Goal: Task Accomplishment & Management: Manage account settings

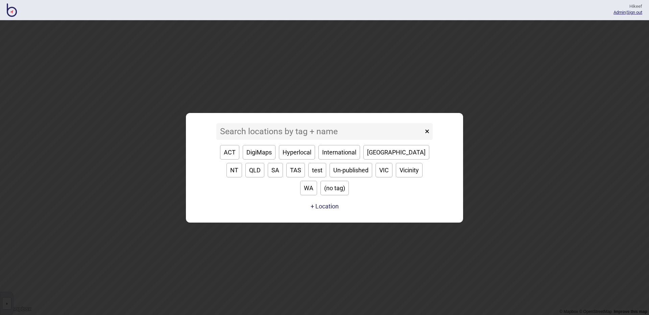
click at [274, 138] on input at bounding box center [319, 131] width 207 height 17
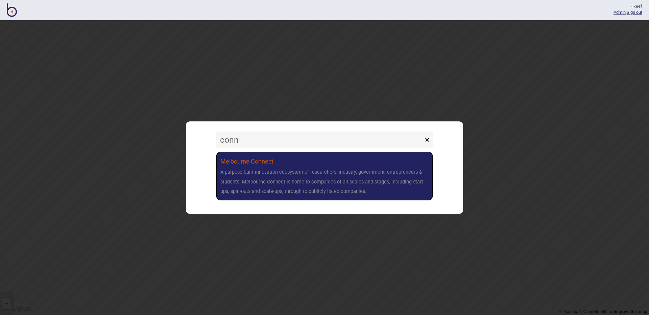
type input "conn"
click at [277, 172] on div "A purpose-built innovation ecosystem of researchers, industry, government, entr…" at bounding box center [324, 182] width 208 height 29
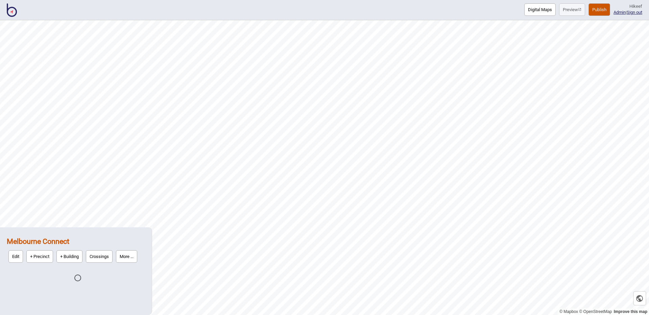
click at [136, 255] on button "More ..." at bounding box center [126, 257] width 21 height 12
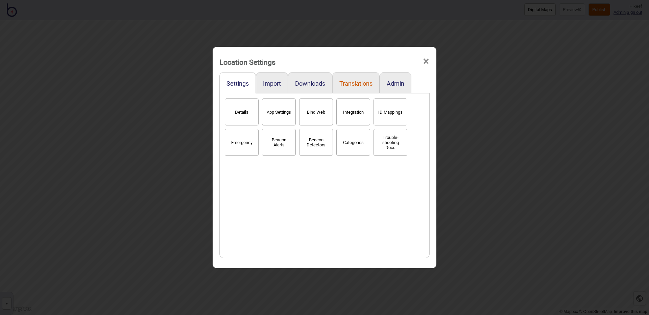
click at [354, 85] on button "Translations" at bounding box center [355, 83] width 33 height 7
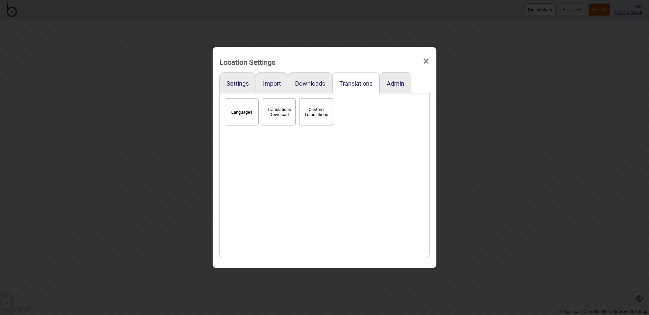
click at [229, 114] on button "Languages" at bounding box center [242, 112] width 34 height 27
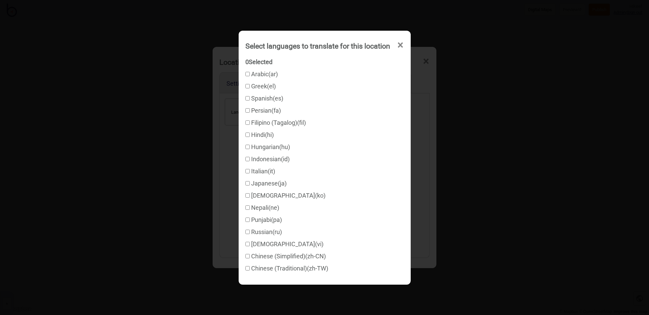
checkbox input "true"
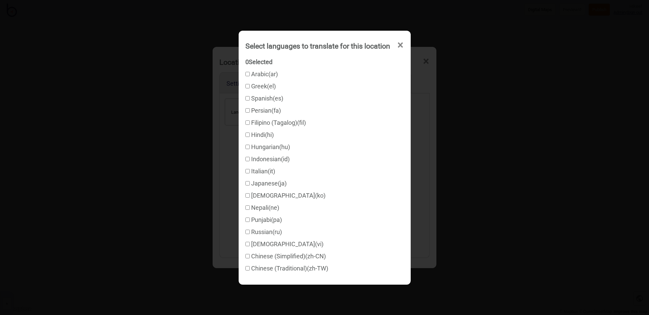
checkbox input "true"
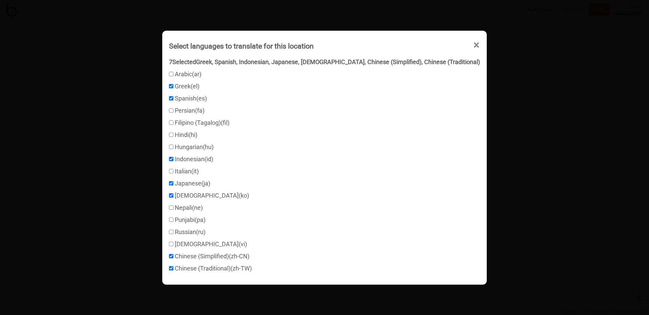
click at [201, 123] on label "Filipino (Tagalog) ( fil )" at bounding box center [199, 122] width 60 height 7
click at [173, 123] on input "Filipino (Tagalog) ( fil )" at bounding box center [171, 123] width 4 height 4
checkbox input "true"
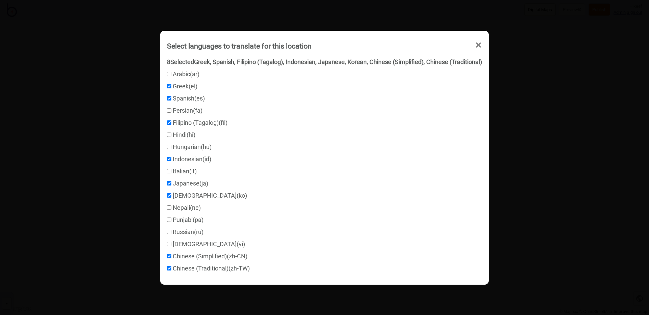
click at [169, 135] on input "Hindi ( hi )" at bounding box center [169, 135] width 4 height 4
checkbox input "true"
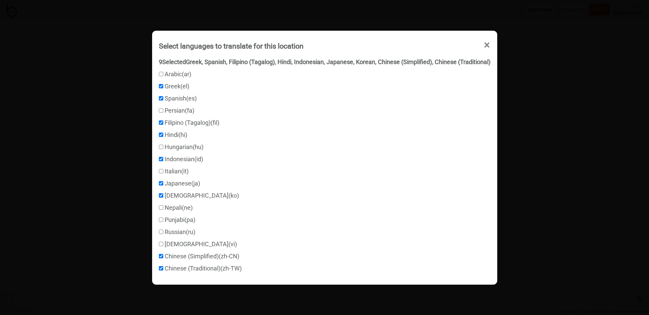
click at [161, 220] on label "Punjabi ( pa )" at bounding box center [177, 220] width 36 height 7
click at [161, 220] on input "Punjabi ( pa )" at bounding box center [161, 220] width 4 height 4
checkbox input "true"
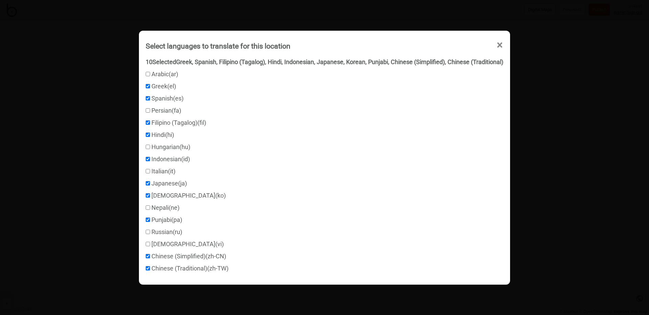
click at [158, 206] on label "Nepali ( ne )" at bounding box center [163, 207] width 34 height 7
click at [150, 206] on input "Nepali ( ne )" at bounding box center [148, 208] width 4 height 4
checkbox input "true"
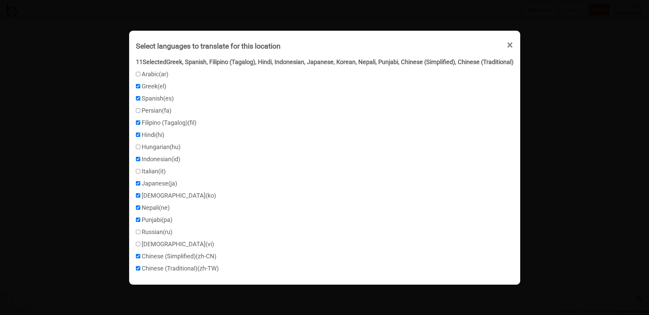
click at [510, 45] on span "×" at bounding box center [509, 45] width 7 height 22
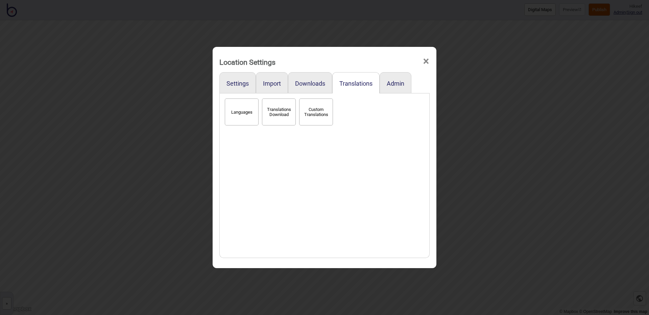
click at [595, 10] on div "Location Settings × Settings Import Downloads Translations Admin Languages Tran…" at bounding box center [324, 157] width 649 height 315
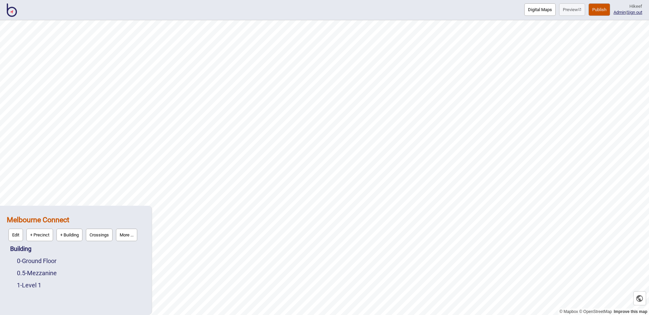
click at [595, 10] on button "Publish" at bounding box center [599, 9] width 22 height 12
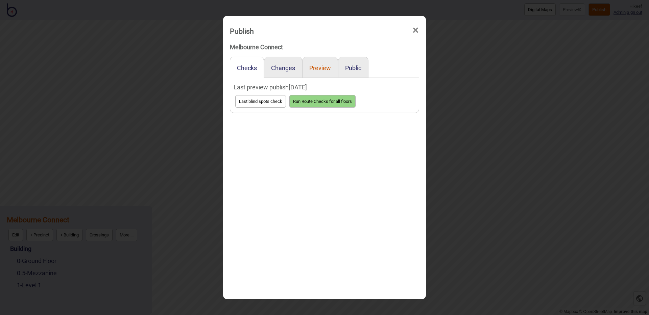
click at [318, 68] on button "Preview" at bounding box center [320, 68] width 22 height 7
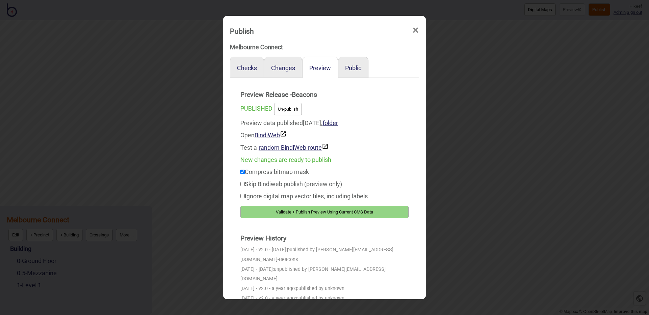
click at [293, 211] on button "Validate + Publish Preview Using Current CMS Data" at bounding box center [324, 212] width 168 height 12
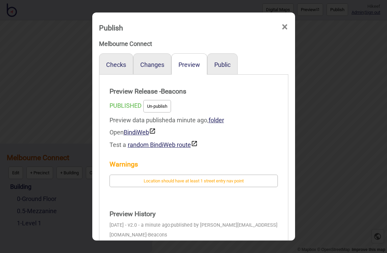
click at [135, 129] on link "BindiWeb" at bounding box center [140, 132] width 32 height 7
click at [135, 131] on link "BindiWeb" at bounding box center [140, 132] width 32 height 7
click at [247, 111] on div "PUBLISHED Un-publish" at bounding box center [193, 106] width 168 height 16
click at [335, 127] on div "Publish × Melbourne Connect Checks Changes Preview Public Preview Release - Bea…" at bounding box center [193, 126] width 387 height 253
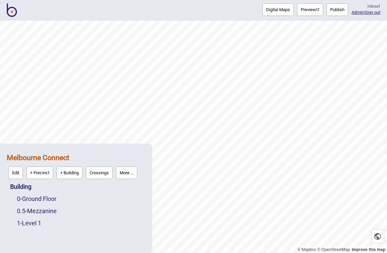
click at [122, 174] on button "More ..." at bounding box center [126, 173] width 21 height 12
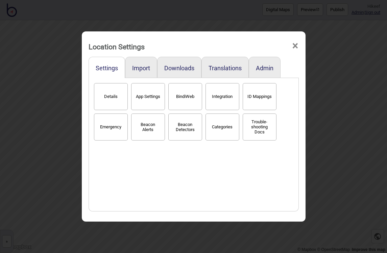
click at [180, 100] on button "BindiWeb" at bounding box center [185, 96] width 34 height 27
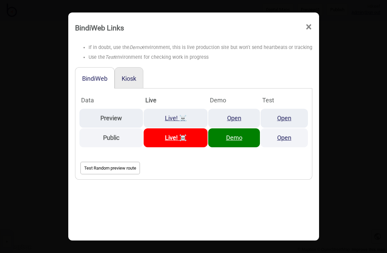
click at [230, 138] on link "Demo" at bounding box center [234, 137] width 16 height 7
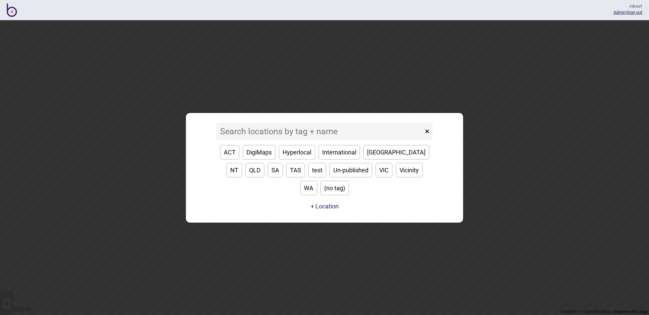
click at [267, 140] on input at bounding box center [319, 131] width 207 height 17
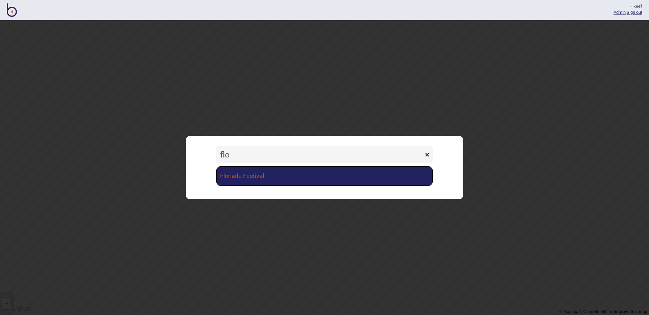
type input "flo"
click at [258, 175] on link "Floriade Festival" at bounding box center [324, 177] width 216 height 20
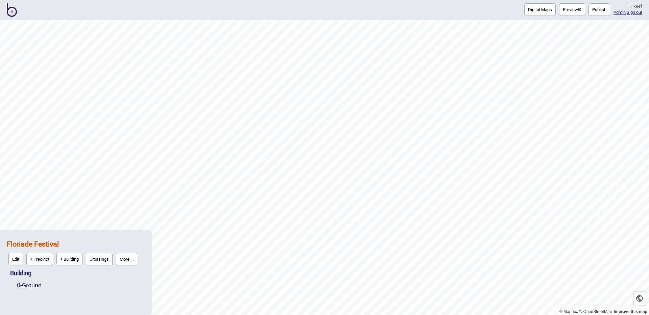
click at [118, 255] on button "More ..." at bounding box center [126, 259] width 21 height 12
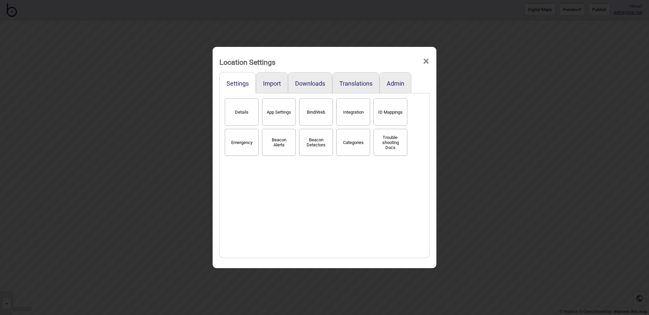
drag, startPoint x: 317, startPoint y: 111, endPoint x: 370, endPoint y: 90, distance: 57.5
click at [320, 90] on div "Settings Import Downloads Translations Admin Details App Settings BindiWeb Inte…" at bounding box center [324, 168] width 217 height 195
click at [320, 84] on button "Translations" at bounding box center [355, 83] width 33 height 7
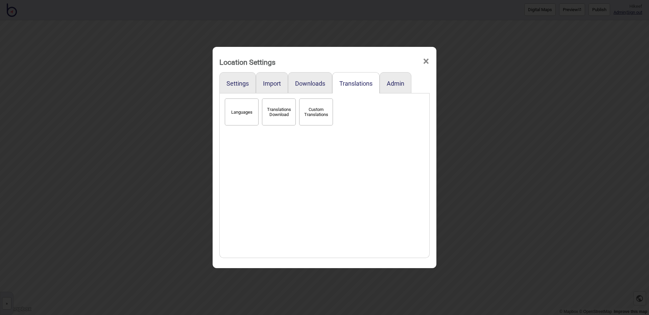
click at [238, 113] on button "Languages" at bounding box center [242, 112] width 34 height 27
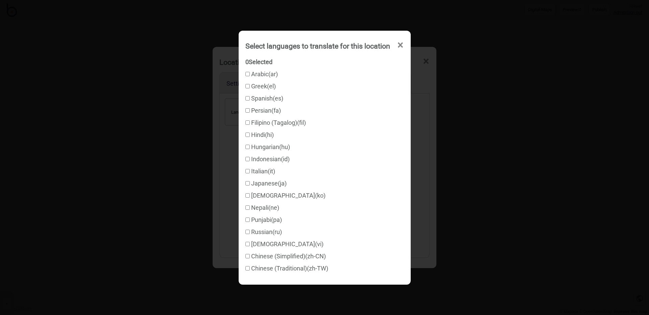
click at [261, 134] on label "Hindi ( hi )" at bounding box center [259, 134] width 28 height 7
click at [250, 134] on input "Hindi ( hi )" at bounding box center [247, 135] width 4 height 4
checkbox input "true"
click at [259, 76] on label "Arabic ( ar )" at bounding box center [261, 74] width 32 height 7
click at [250, 76] on input "Arabic ( ar )" at bounding box center [247, 74] width 4 height 4
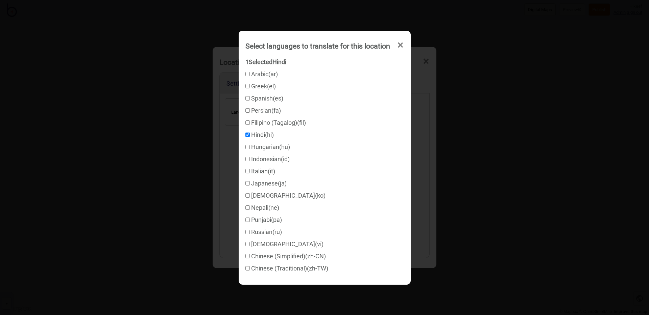
checkbox input "true"
click at [266, 256] on label "Chinese (Simplified) ( zh-CN )" at bounding box center [285, 256] width 80 height 7
click at [250, 256] on input "Chinese (Simplified) ( zh-CN )" at bounding box center [247, 256] width 4 height 4
checkbox input "true"
click at [271, 271] on label "Chinese (Traditional) ( zh-TW )" at bounding box center [286, 268] width 83 height 7
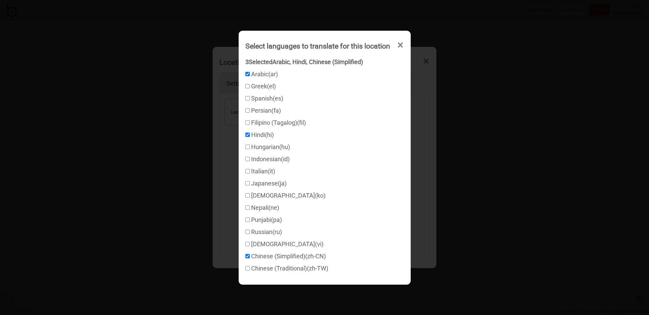
click at [250, 271] on input "Chinese (Traditional) ( zh-TW )" at bounding box center [247, 269] width 4 height 4
checkbox input "true"
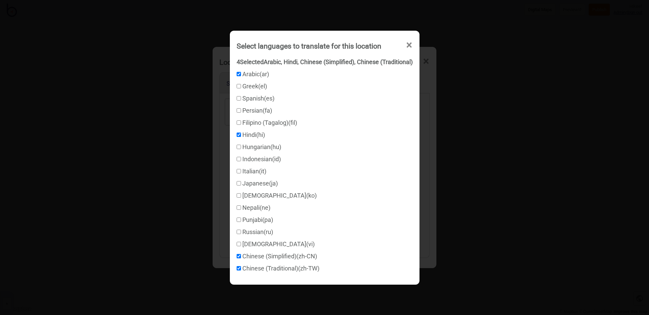
click at [256, 219] on label "Punjabi ( pa )" at bounding box center [254, 220] width 36 height 7
click at [241, 219] on input "Punjabi ( pa )" at bounding box center [238, 220] width 4 height 4
checkbox input "true"
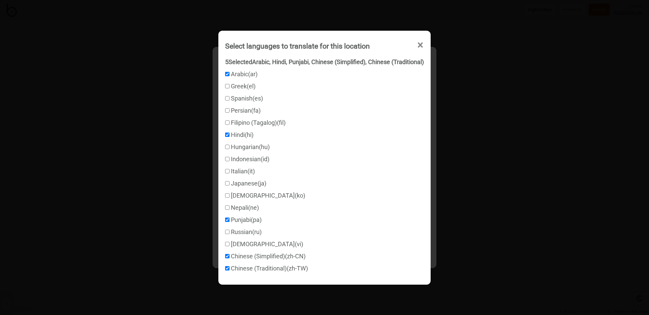
click at [245, 122] on label "Filipino (Tagalog) ( fil )" at bounding box center [255, 122] width 60 height 7
click at [229, 122] on input "Filipino (Tagalog) ( fil )" at bounding box center [227, 123] width 4 height 4
checkbox input "true"
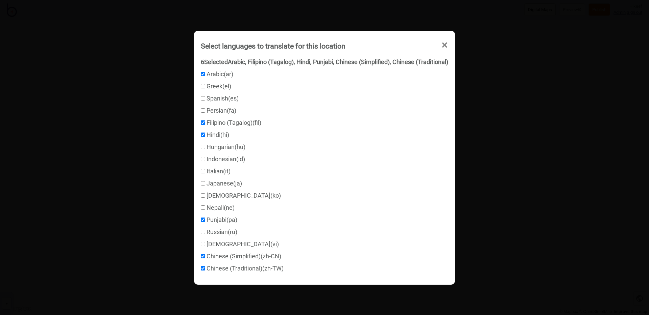
click at [226, 208] on label "Nepali ( ne )" at bounding box center [218, 207] width 34 height 7
click at [205, 208] on input "Nepali ( ne )" at bounding box center [203, 208] width 4 height 4
checkbox input "true"
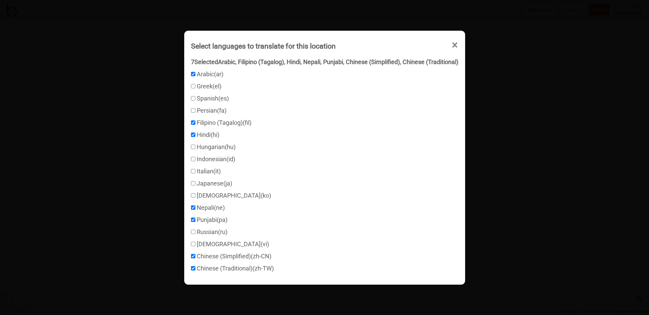
click at [214, 244] on label "Vietnamese ( vi )" at bounding box center [230, 244] width 78 height 7
click at [195, 244] on input "Vietnamese ( vi )" at bounding box center [193, 244] width 4 height 4
checkbox input "true"
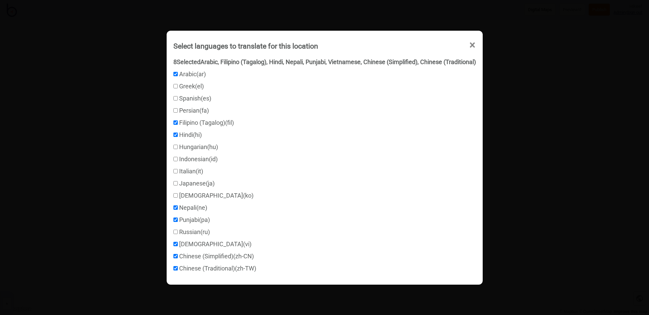
click at [192, 194] on label "Korean ( ko )" at bounding box center [213, 195] width 80 height 7
click at [178, 194] on input "Korean ( ko )" at bounding box center [175, 196] width 4 height 4
checkbox input "true"
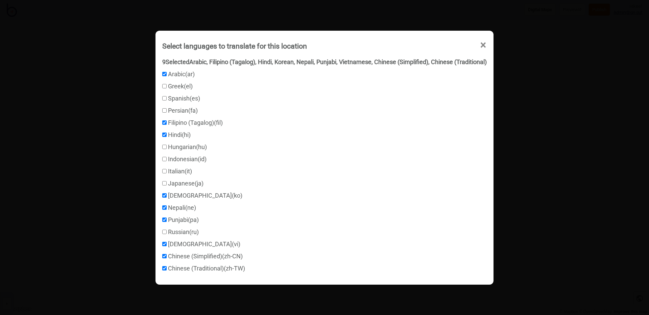
click at [320, 150] on div "Select languages to translate for this location × 9 Selected Arabic, Filipino (…" at bounding box center [324, 157] width 649 height 315
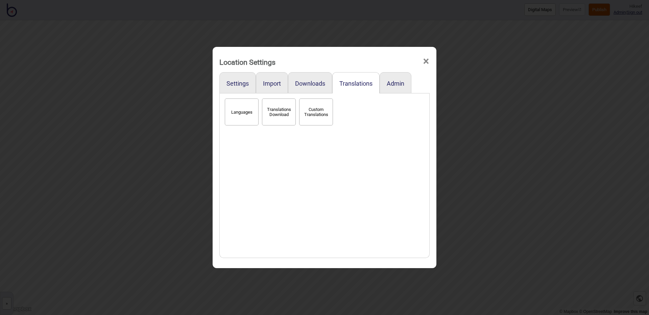
click at [320, 111] on div "Location Settings × Settings Import Downloads Translations Admin Languages Tran…" at bounding box center [324, 157] width 649 height 315
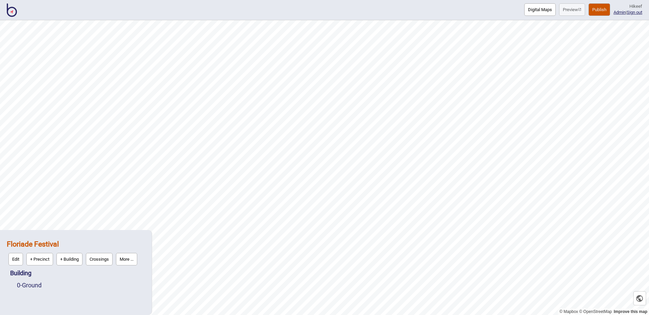
click at [320, 8] on button "Publish" at bounding box center [599, 9] width 22 height 12
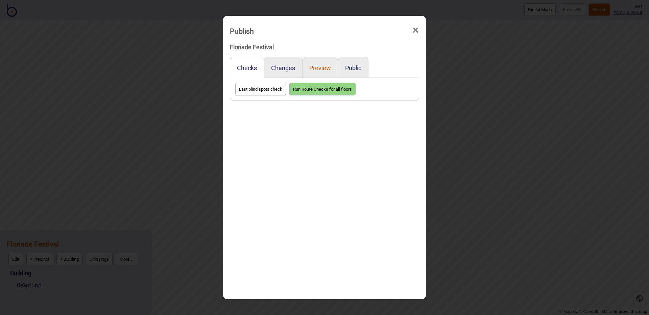
click at [320, 65] on button "Preview" at bounding box center [320, 68] width 22 height 7
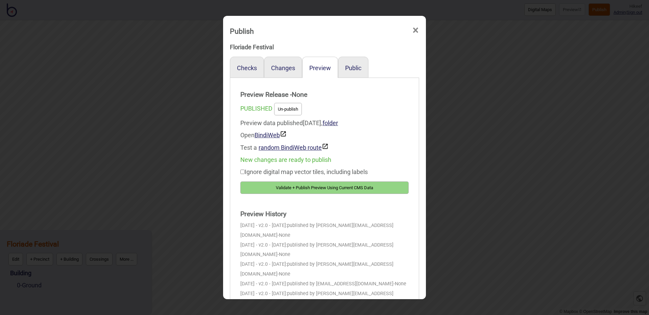
click at [280, 189] on button "Validate + Publish Preview Using Current CMS Data" at bounding box center [324, 188] width 168 height 12
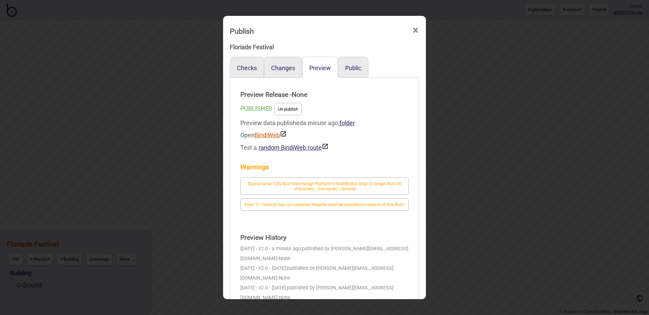
click at [272, 133] on link "BindiWeb" at bounding box center [270, 135] width 32 height 7
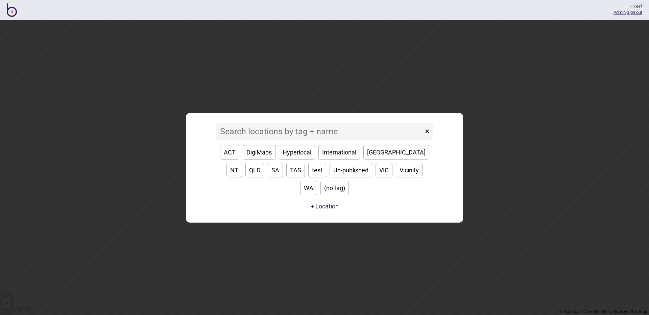
click at [287, 140] on input at bounding box center [319, 131] width 207 height 17
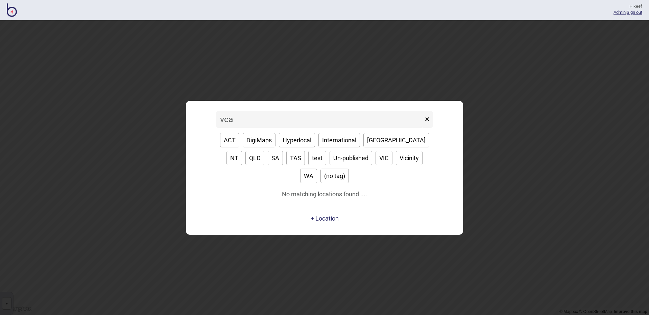
type input "vcat"
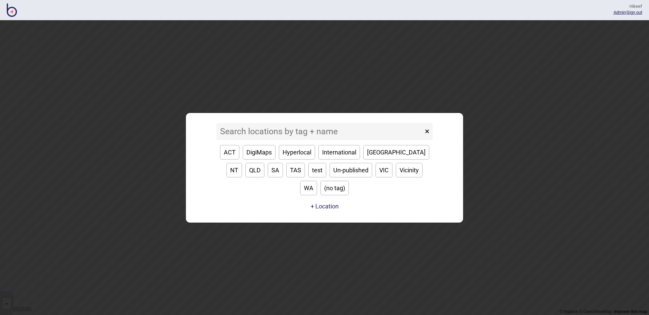
type input "a"
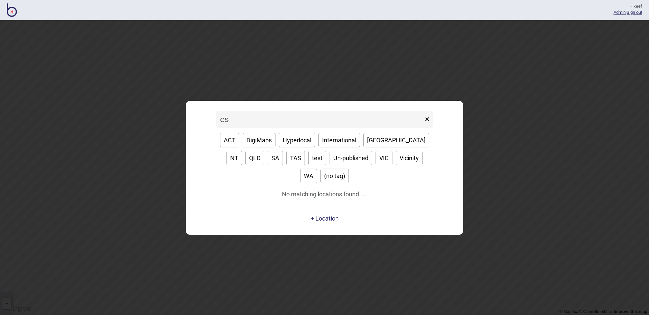
type input "csv"
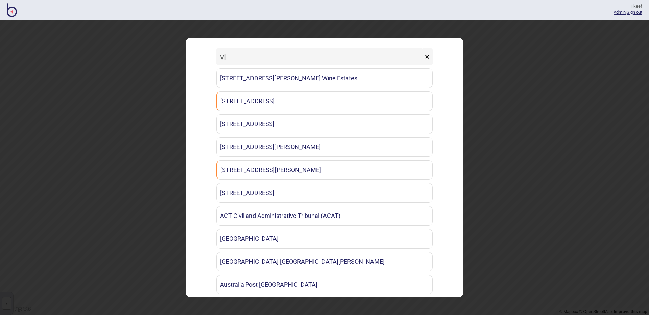
type input "v"
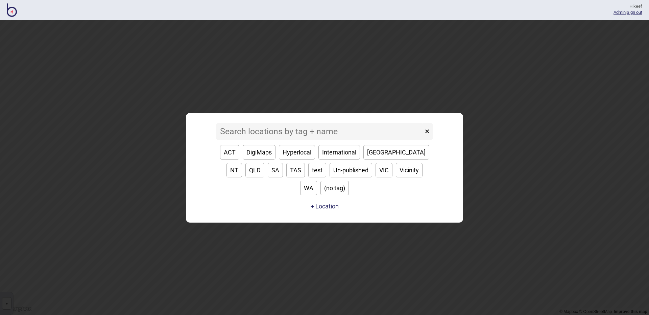
type input "c"
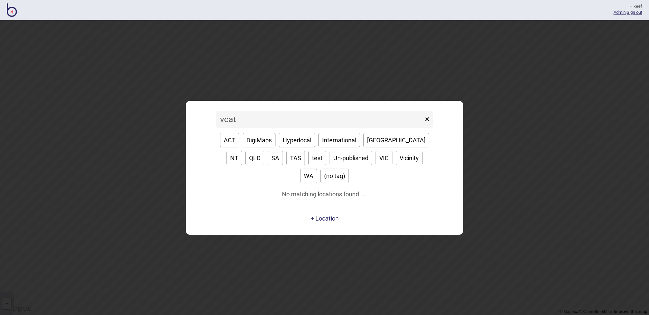
click at [273, 127] on input "vcat" at bounding box center [319, 119] width 207 height 17
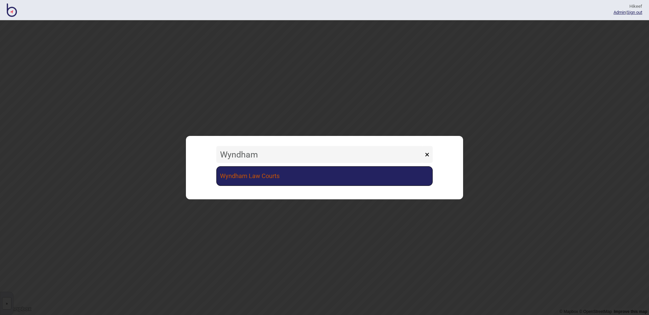
type input "Wyndham"
click at [266, 177] on link "Wyndham Law Courts" at bounding box center [324, 177] width 216 height 20
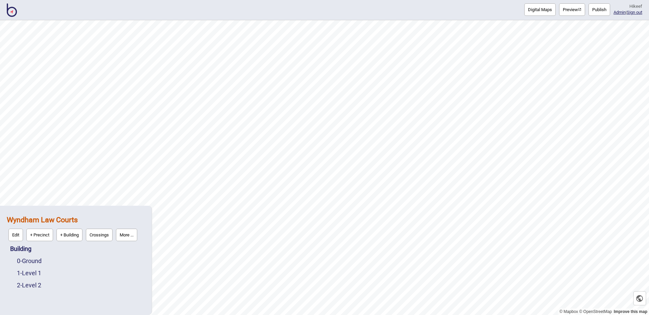
click at [139, 242] on link "More ..." at bounding box center [126, 235] width 25 height 16
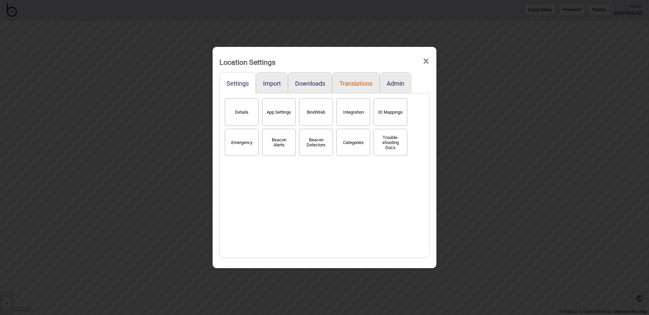
click at [352, 81] on button "Translations" at bounding box center [355, 83] width 33 height 7
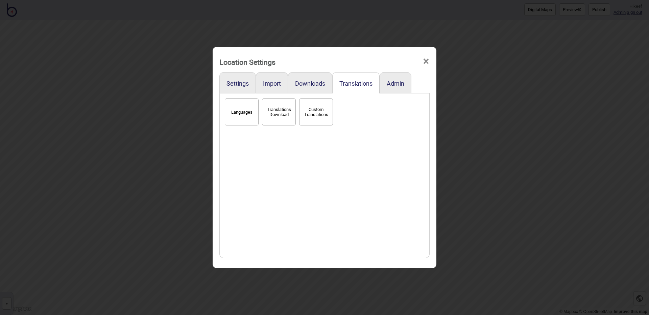
click at [235, 115] on button "Languages" at bounding box center [242, 112] width 34 height 27
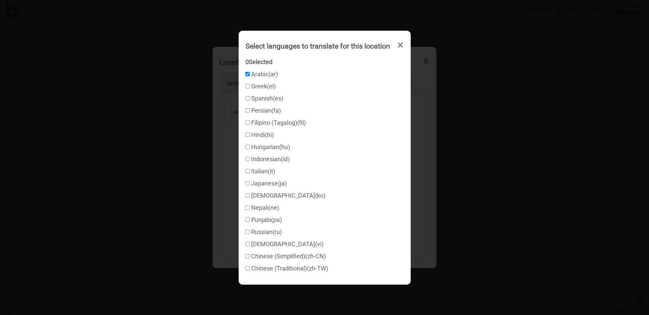
checkbox input "true"
click at [261, 134] on label "Hindi ( hi )" at bounding box center [259, 134] width 28 height 7
click at [250, 134] on input "Hindi ( hi )" at bounding box center [247, 135] width 4 height 4
checkbox input "true"
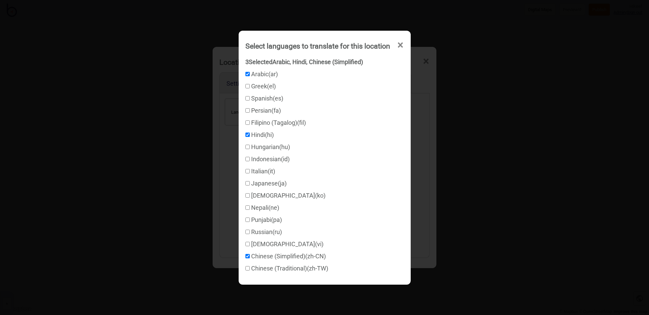
click at [266, 271] on label "Chinese (Traditional) ( zh-TW )" at bounding box center [286, 268] width 83 height 7
click at [250, 271] on input "Chinese (Traditional) ( zh-TW )" at bounding box center [247, 269] width 4 height 4
checkbox input "true"
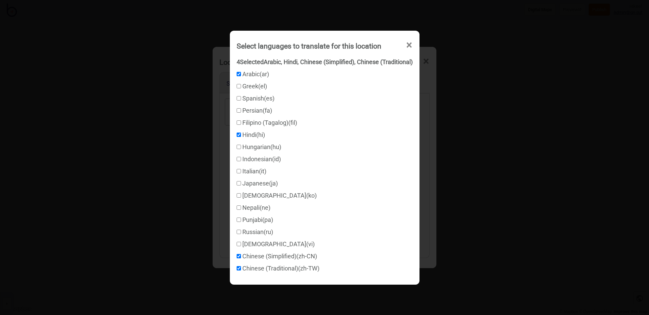
click at [252, 221] on label "Punjabi ( pa )" at bounding box center [254, 220] width 36 height 7
click at [241, 221] on input "Punjabi ( pa )" at bounding box center [238, 220] width 4 height 4
checkbox input "true"
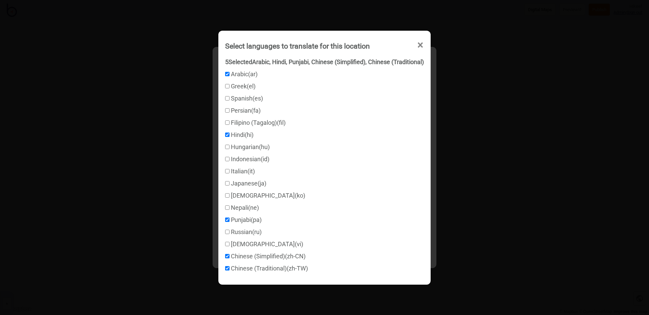
click at [467, 125] on div "Select languages to translate for this location × 5 Selected Arabic, Hindi, Pun…" at bounding box center [324, 157] width 649 height 315
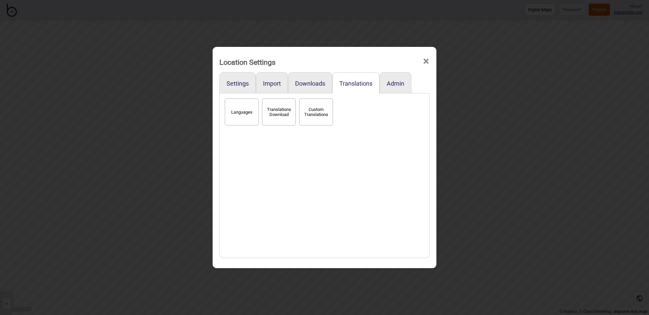
click at [585, 39] on div "Location Settings × Settings Import Downloads Translations Admin Languages Tran…" at bounding box center [324, 157] width 649 height 315
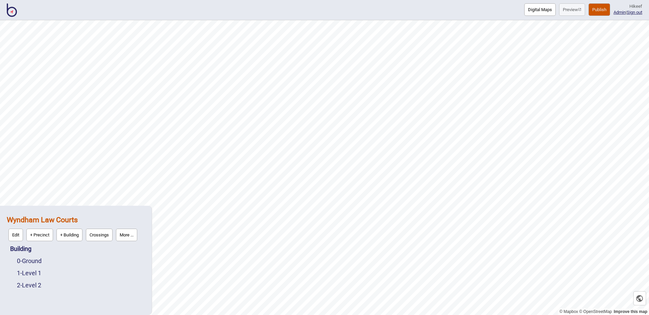
click at [596, 8] on button "Publish" at bounding box center [599, 9] width 22 height 12
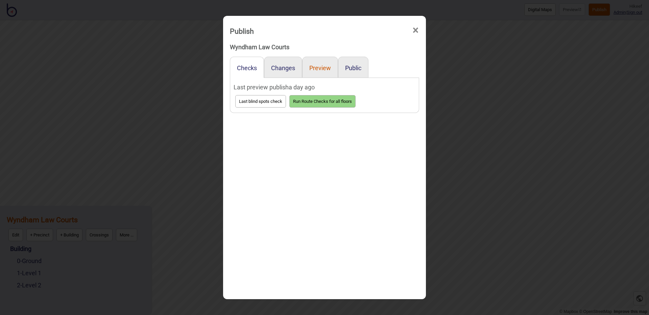
click at [312, 70] on button "Preview" at bounding box center [320, 68] width 22 height 7
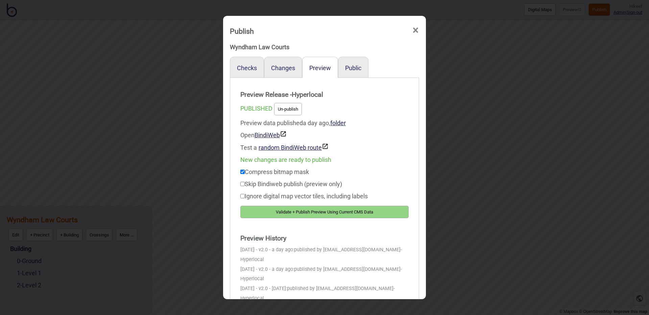
click at [313, 209] on button "Validate + Publish Preview Using Current CMS Data" at bounding box center [324, 212] width 168 height 12
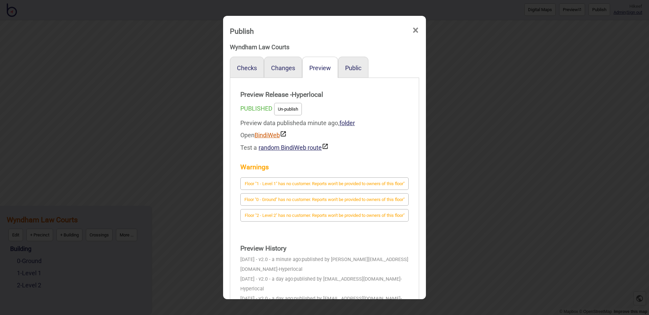
click at [265, 133] on link "BindiWeb" at bounding box center [270, 135] width 32 height 7
